Goal: Task Accomplishment & Management: Manage account settings

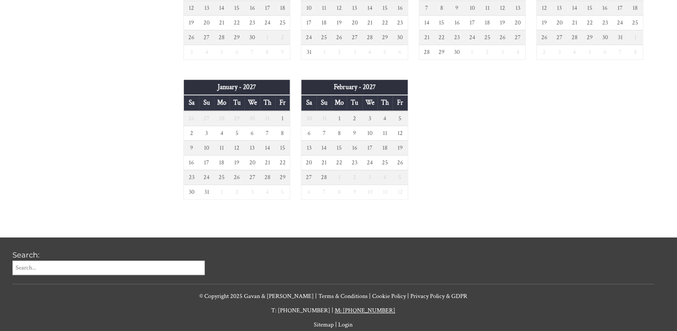
scroll to position [743, 0]
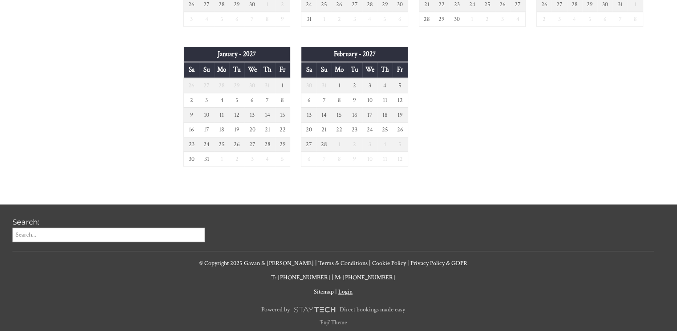
click at [349, 289] on link "Login" at bounding box center [345, 292] width 14 height 8
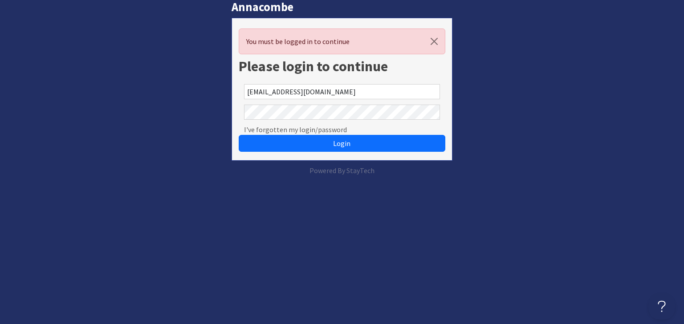
click at [241, 110] on div "I've forgotten my login/password" at bounding box center [342, 112] width 207 height 20
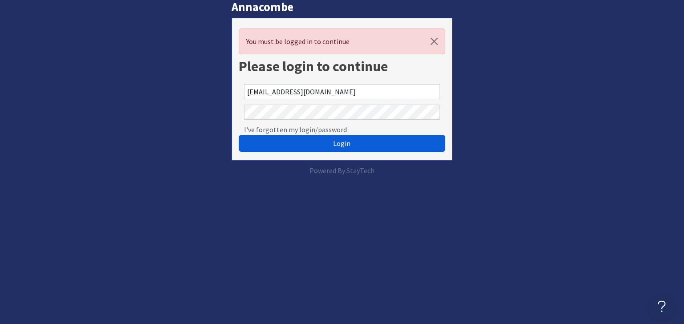
click at [338, 149] on button "Login" at bounding box center [342, 143] width 207 height 17
click at [337, 143] on span "Login" at bounding box center [341, 143] width 17 height 9
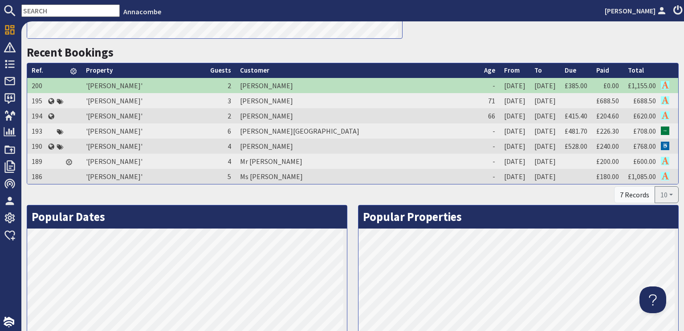
scroll to position [356, 0]
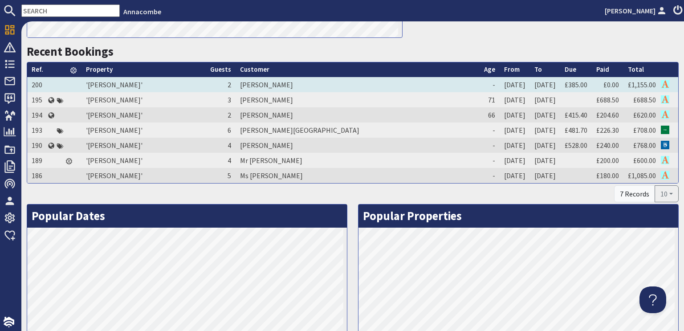
click at [235, 86] on td "2" at bounding box center [221, 84] width 30 height 15
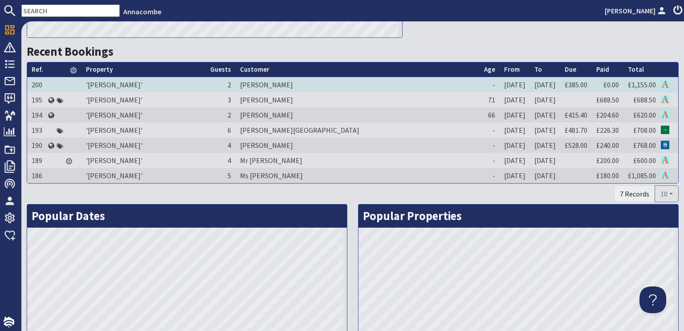
click at [235, 86] on td "2" at bounding box center [221, 84] width 30 height 15
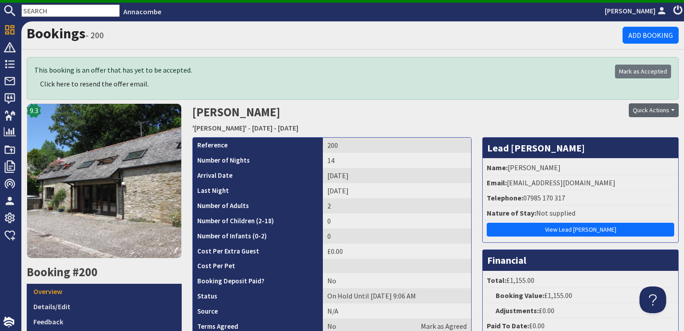
click at [663, 110] on button "Quick Actions" at bounding box center [654, 110] width 50 height 14
click at [499, 112] on h2 "Eliza Kenyon 'Annacombe' - Friday 06/02/2026 - Thursday 19/02/2026" at bounding box center [352, 119] width 321 height 32
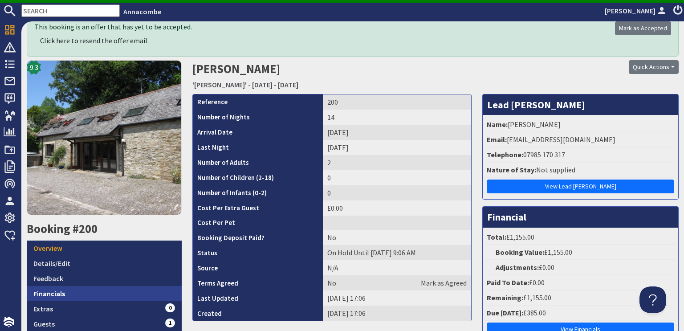
scroll to position [134, 0]
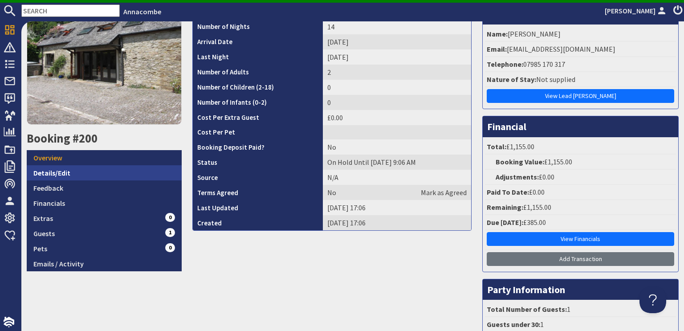
click at [53, 170] on link "Details/Edit" at bounding box center [104, 172] width 155 height 15
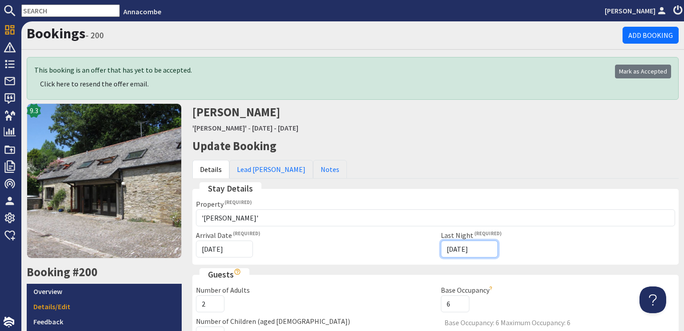
click at [462, 248] on input "19/02/2026" at bounding box center [469, 248] width 57 height 17
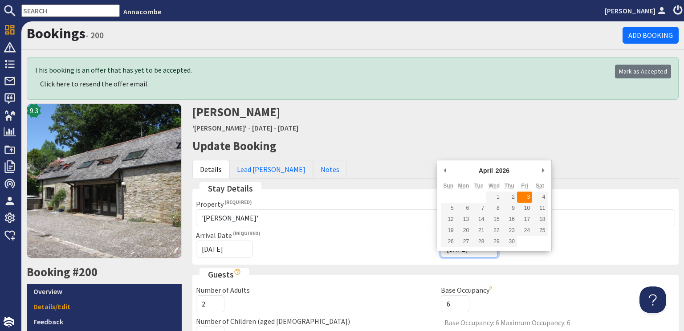
type input "03/04/2026"
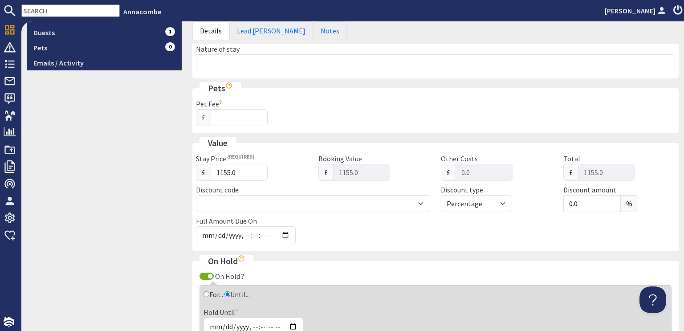
scroll to position [356, 0]
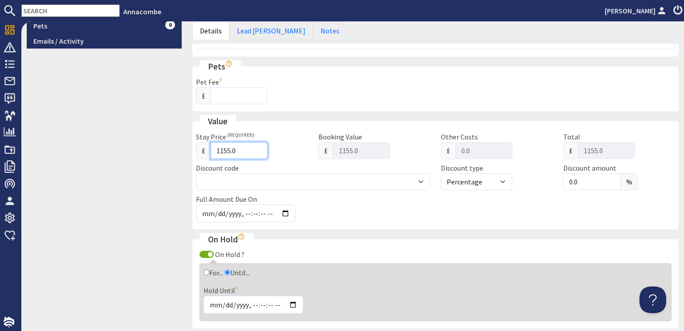
click at [226, 151] on input "1155.0" at bounding box center [239, 150] width 57 height 17
drag, startPoint x: 215, startPoint y: 149, endPoint x: 228, endPoint y: 147, distance: 13.4
click at [228, 147] on input "1155.0" at bounding box center [239, 150] width 57 height 17
type input "3.0"
type input "3"
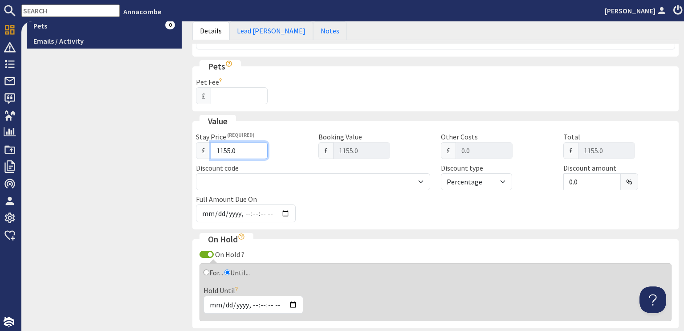
type input "3.00"
type input "36.0"
type input "36"
type input "36.00"
type input "367.0"
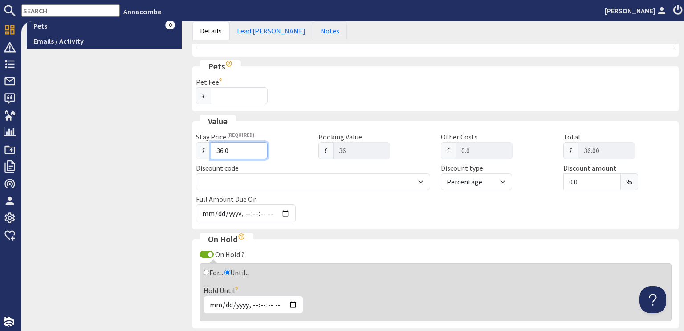
type input "367"
type input "367.00"
type input "3671.0"
type input "3671"
type input "3671.00"
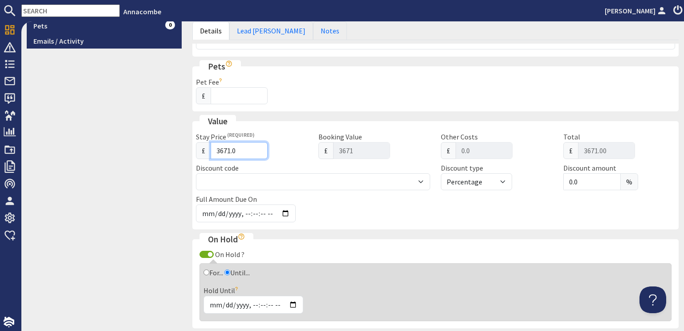
type input "3671.0"
click at [345, 204] on div "Full Amount Due On" at bounding box center [272, 208] width 163 height 28
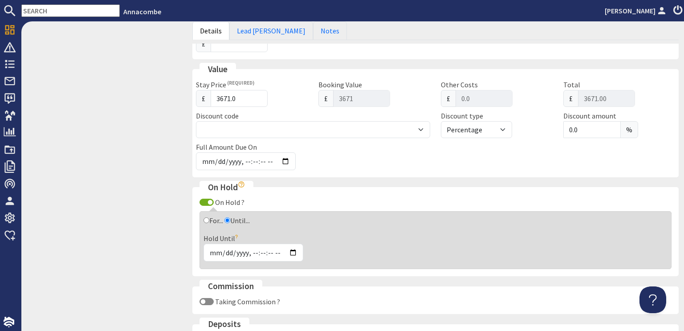
scroll to position [445, 0]
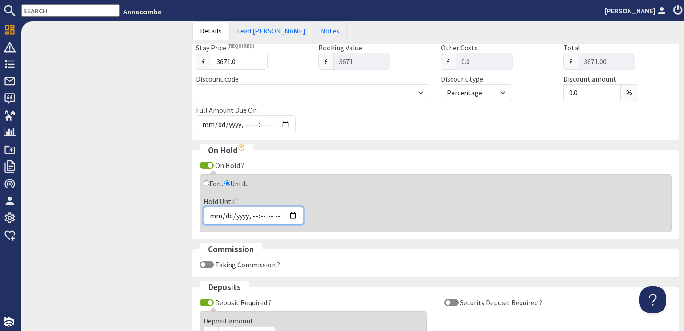
click at [247, 213] on input "Hold Until" at bounding box center [253, 216] width 100 height 18
type input "2025-09-05T10:30"
click at [326, 214] on div "Hold Until" at bounding box center [435, 210] width 464 height 28
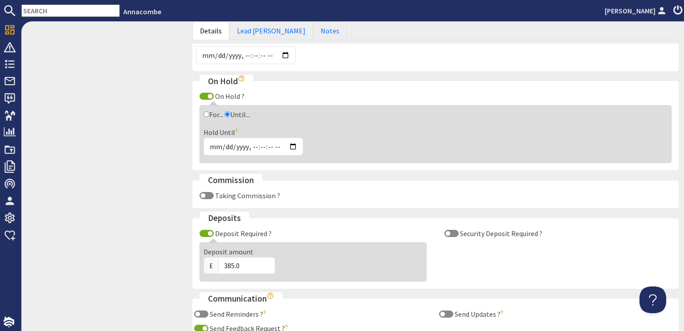
scroll to position [534, 0]
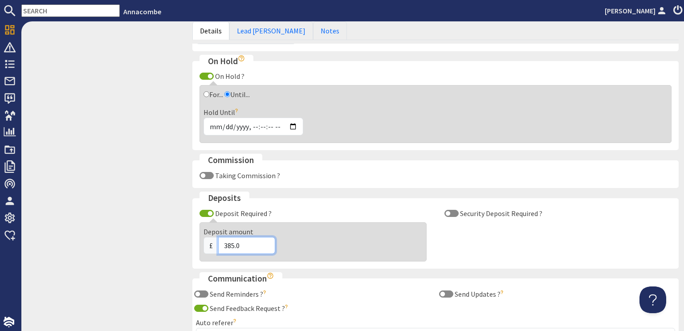
click at [227, 243] on input "385.0" at bounding box center [246, 245] width 57 height 17
drag, startPoint x: 222, startPoint y: 241, endPoint x: 229, endPoint y: 242, distance: 7.1
click at [232, 241] on input "385.0" at bounding box center [246, 245] width 57 height 17
click at [244, 243] on input "1223.0" at bounding box center [246, 245] width 57 height 17
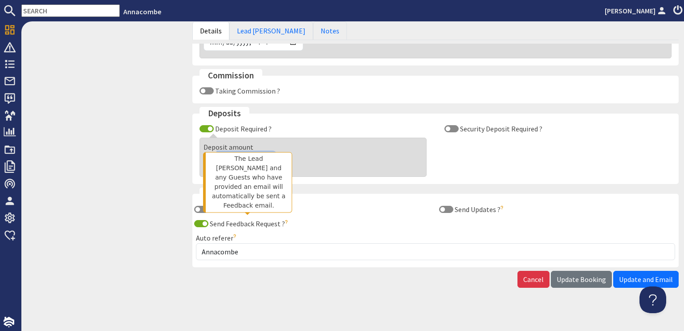
scroll to position [621, 0]
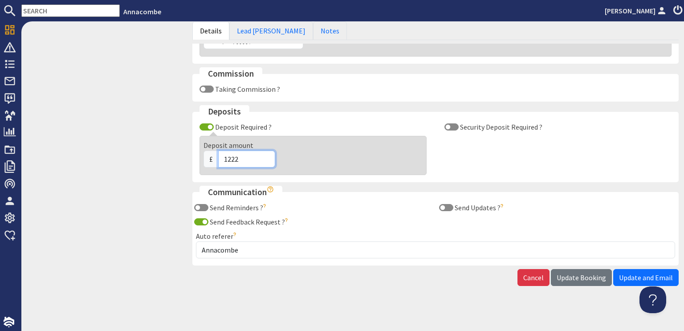
click at [232, 154] on input "1222" at bounding box center [246, 158] width 57 height 17
type input "1223"
click at [576, 277] on span "Update Booking" at bounding box center [580, 277] width 49 height 9
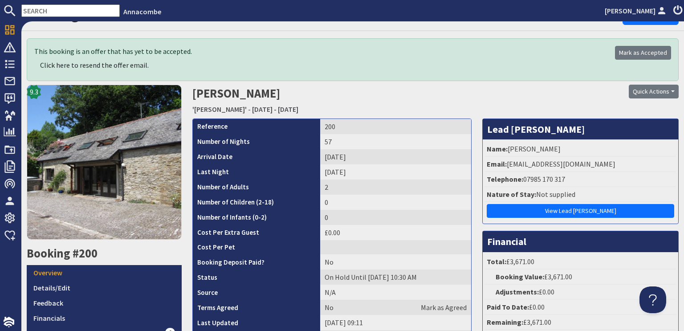
scroll to position [45, 0]
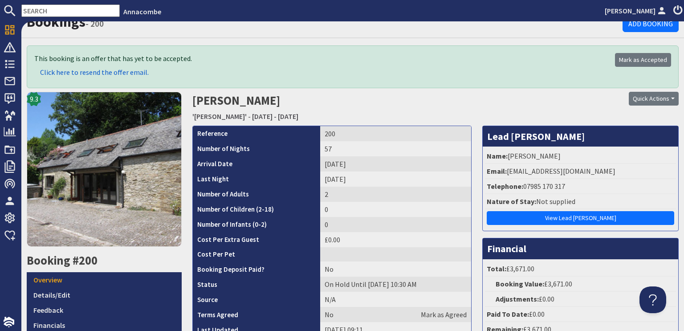
click at [90, 74] on span "Click here to resend the offer email." at bounding box center [94, 72] width 109 height 9
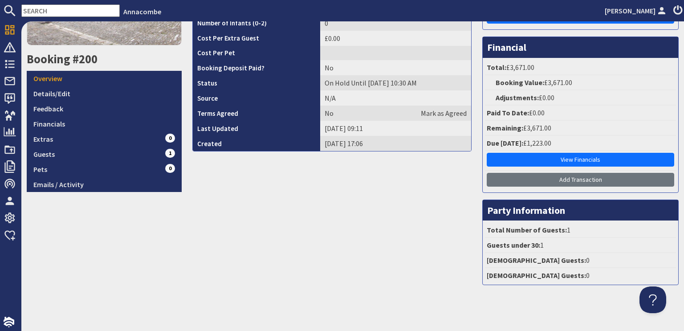
scroll to position [247, 0]
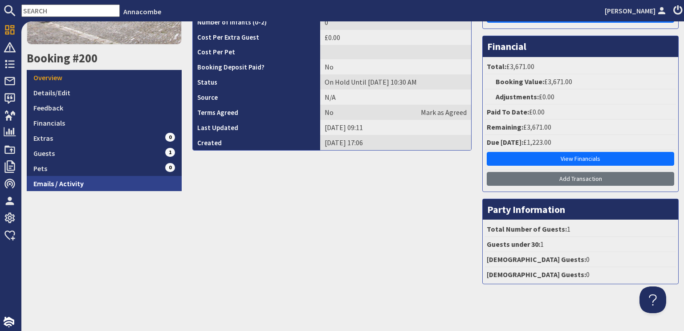
click at [86, 182] on link "Emails / Activity" at bounding box center [104, 183] width 155 height 15
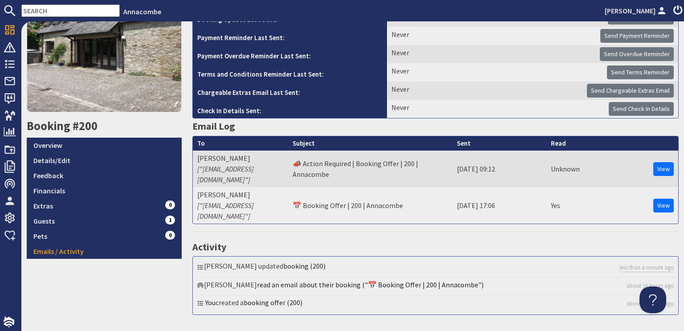
scroll to position [157, 0]
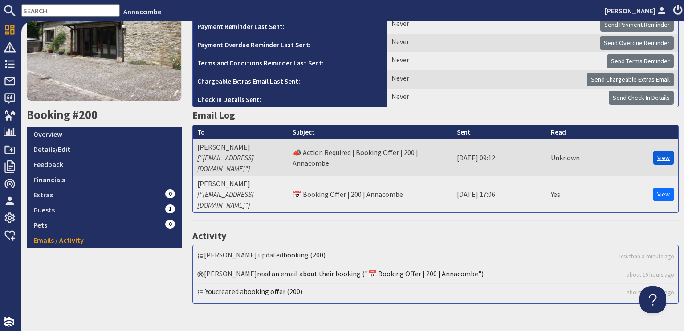
click at [657, 151] on link "View" at bounding box center [663, 158] width 20 height 14
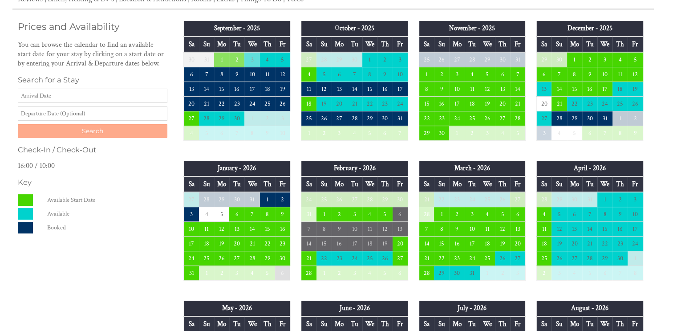
scroll to position [209, 0]
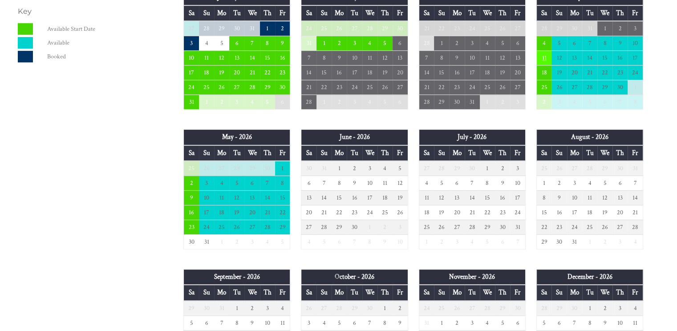
scroll to position [387, 0]
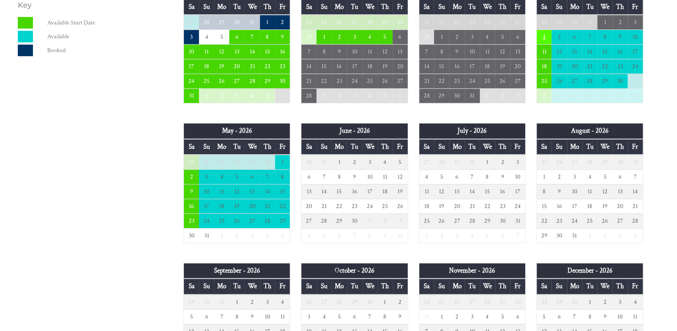
click at [544, 34] on td "4" at bounding box center [543, 37] width 15 height 15
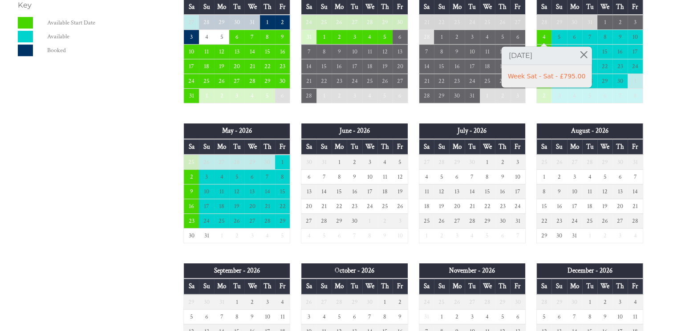
click at [655, 62] on div "Properties 'Annacombe' - Devon Overview Gallery Availability Reviews Linen, Hea…" at bounding box center [338, 169] width 652 height 745
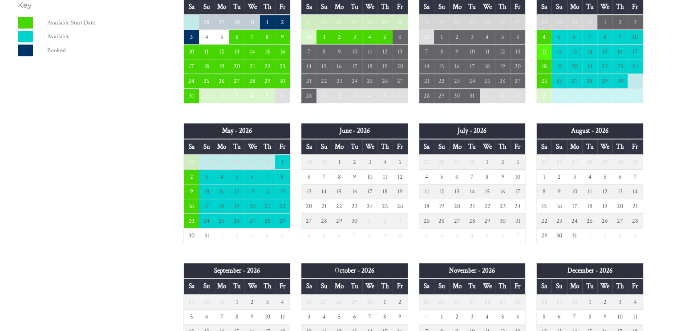
click at [545, 49] on td "11" at bounding box center [543, 52] width 15 height 15
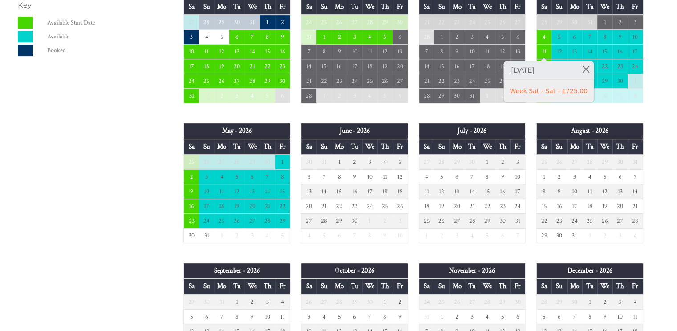
drag, startPoint x: 576, startPoint y: 111, endPoint x: 575, endPoint y: 105, distance: 6.5
click at [577, 110] on div "September - 2025 Sa Su Mo Tu We Th Fr 30 31 1 2 3 4 5 6 7 8 9 10 11 12 13" at bounding box center [413, 192] width 481 height 701
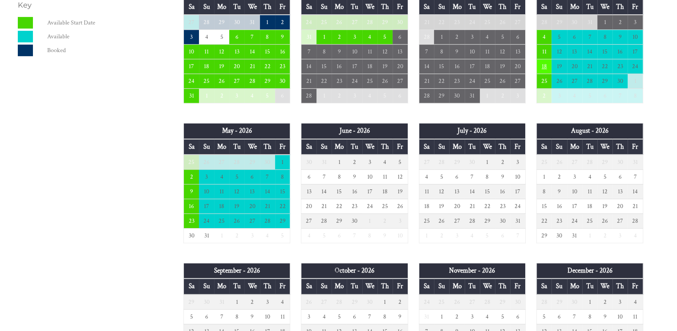
click at [545, 64] on td "18" at bounding box center [543, 66] width 15 height 15
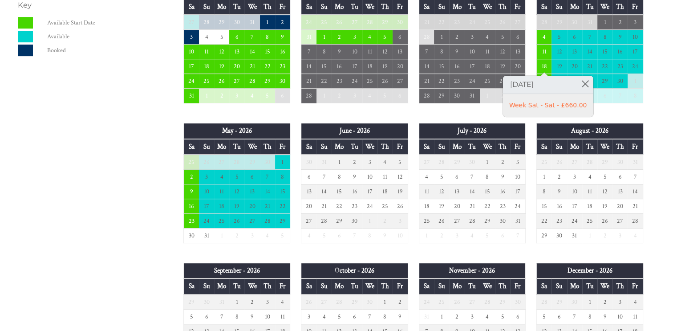
click at [614, 112] on div "September - 2025 Sa Su Mo Tu We Th Fr 30 31 1 2 3 4 5 6 7 8 9 10 11 12 13" at bounding box center [413, 192] width 481 height 701
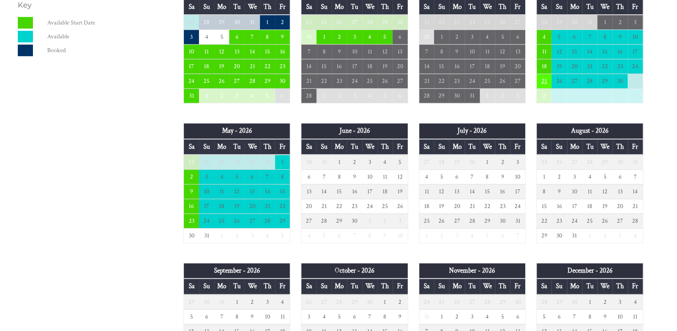
click at [544, 78] on td "25" at bounding box center [543, 81] width 15 height 15
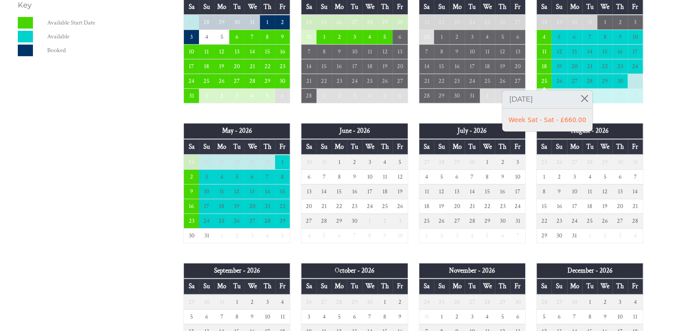
click at [160, 114] on div "Properties 'Annacombe' - Devon Overview Gallery Availability Reviews Linen, Hea…" at bounding box center [332, 169] width 641 height 745
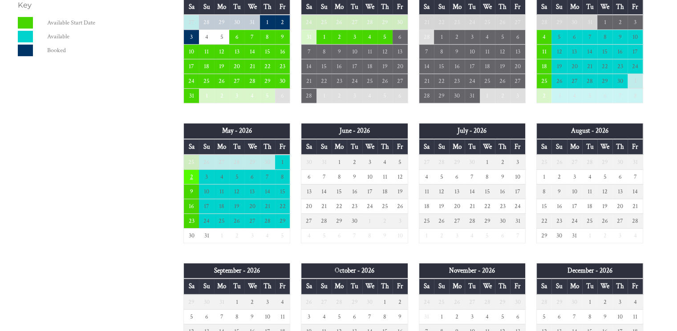
click at [194, 174] on td "2" at bounding box center [191, 176] width 15 height 15
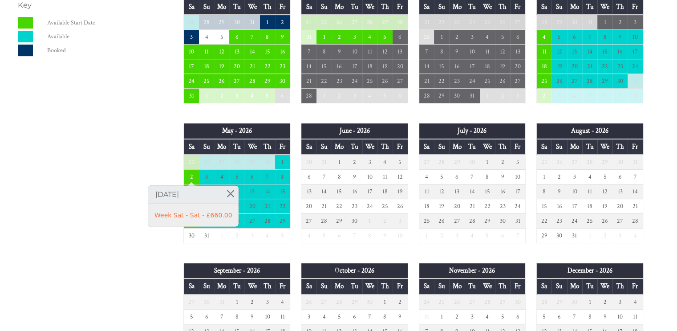
click at [156, 160] on div "Properties 'Annacombe' - Devon Overview Gallery Availability Reviews Linen, Hea…" at bounding box center [332, 169] width 641 height 745
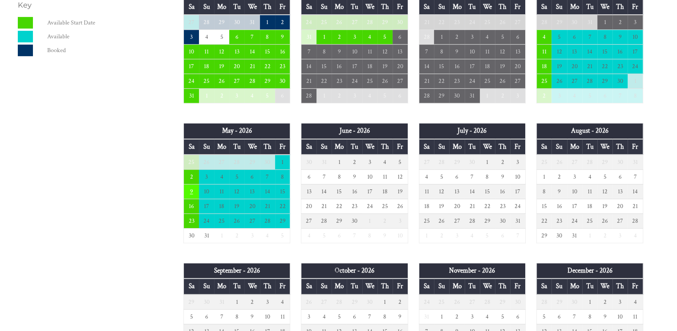
click at [189, 187] on td "9" at bounding box center [191, 191] width 15 height 15
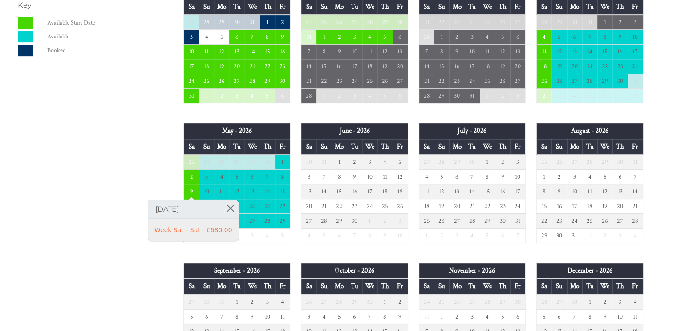
click at [150, 173] on div "Properties 'Annacombe' - Devon Overview Gallery Availability Reviews Linen, Hea…" at bounding box center [332, 169] width 641 height 745
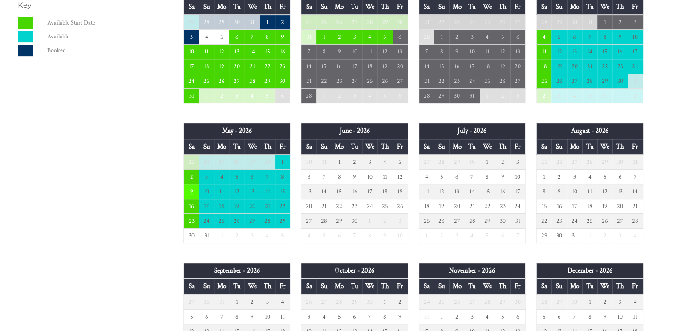
click at [189, 185] on td "9" at bounding box center [191, 191] width 15 height 15
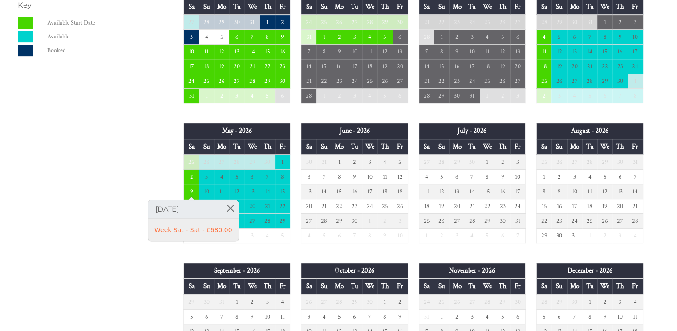
click at [109, 254] on div "Properties 'Annacombe' - Devon Overview Gallery Availability Reviews Linen, Hea…" at bounding box center [332, 169] width 641 height 745
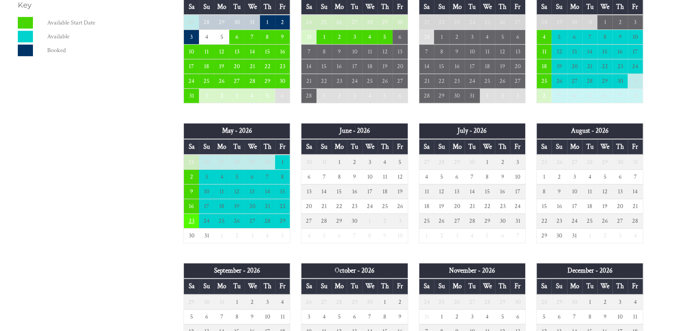
click at [187, 219] on td "23" at bounding box center [191, 220] width 15 height 15
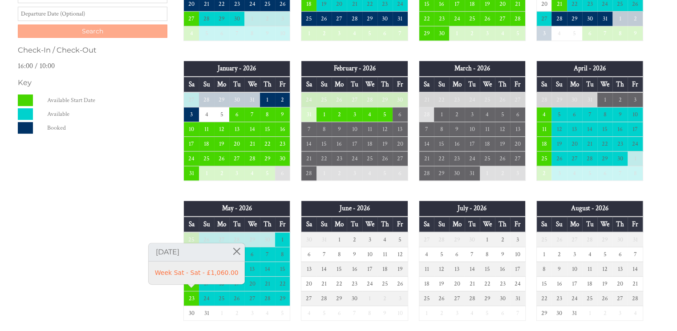
scroll to position [312, 0]
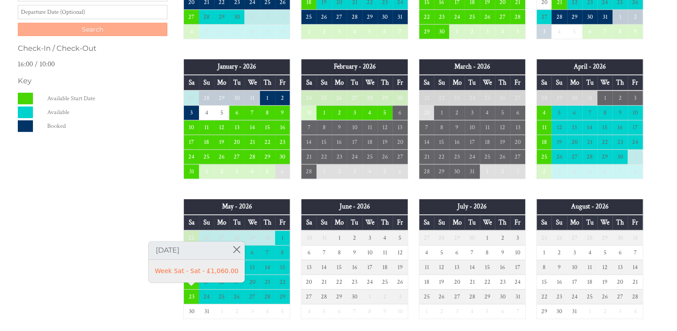
click at [122, 99] on dd "Available Start Date" at bounding box center [105, 99] width 120 height 12
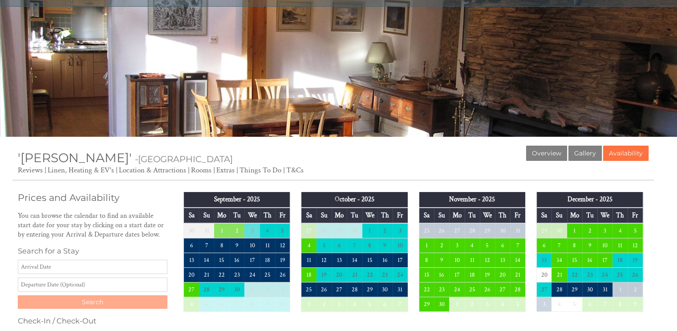
scroll to position [0, 0]
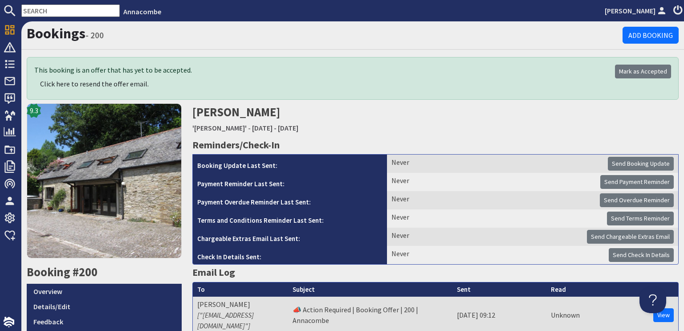
scroll to position [157, 0]
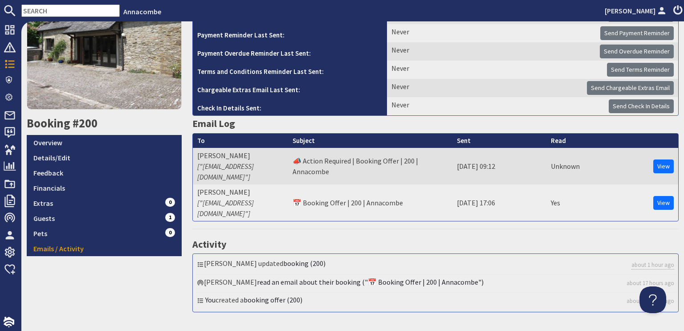
scroll to position [157, 0]
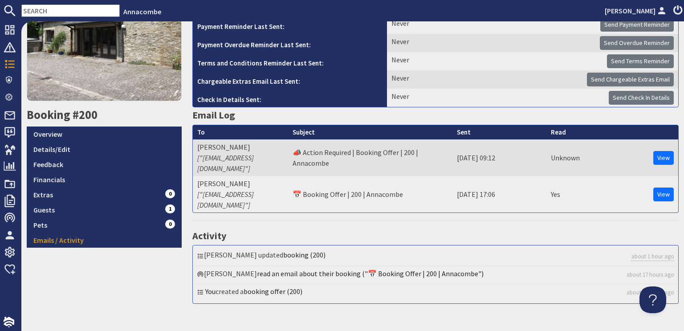
click at [676, 8] on icon at bounding box center [677, 10] width 12 height 11
